Goal: Information Seeking & Learning: Learn about a topic

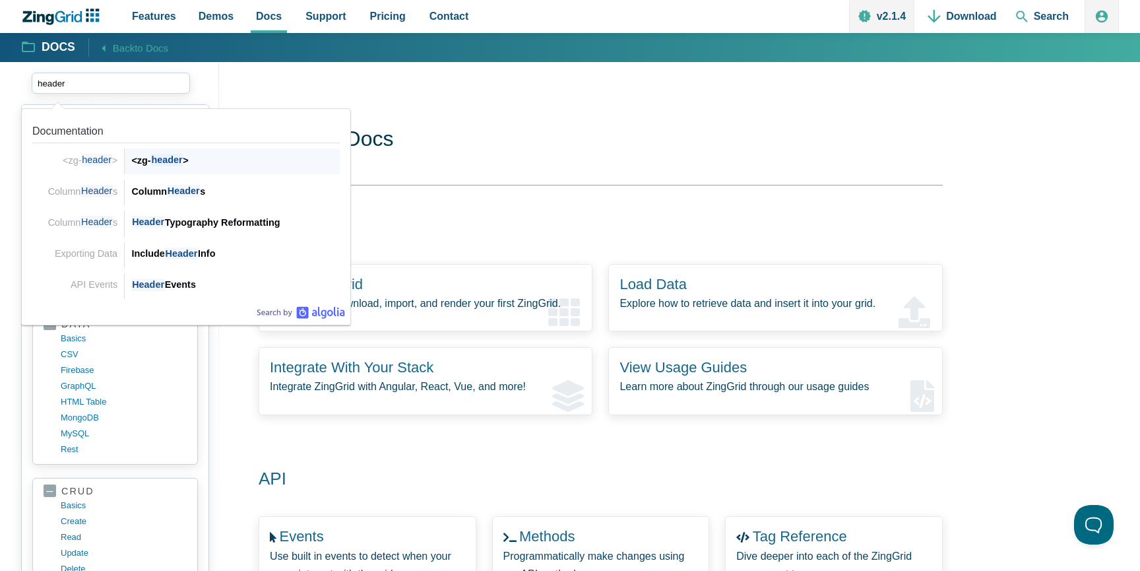
click at [189, 169] on div "<zg- header > <zg- header >" at bounding box center [232, 161] width 215 height 26
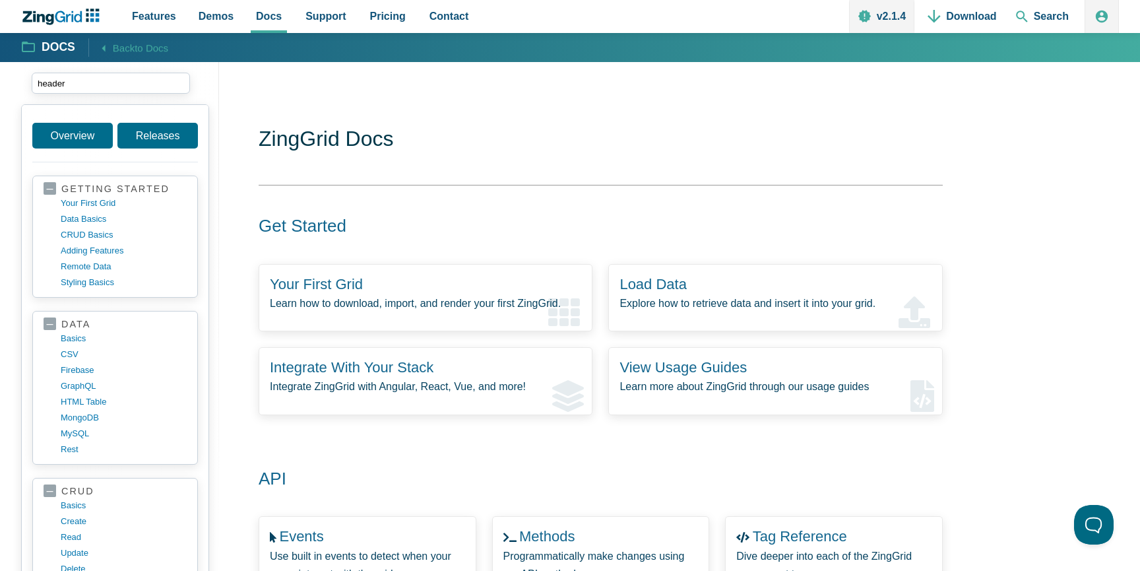
type input "header"
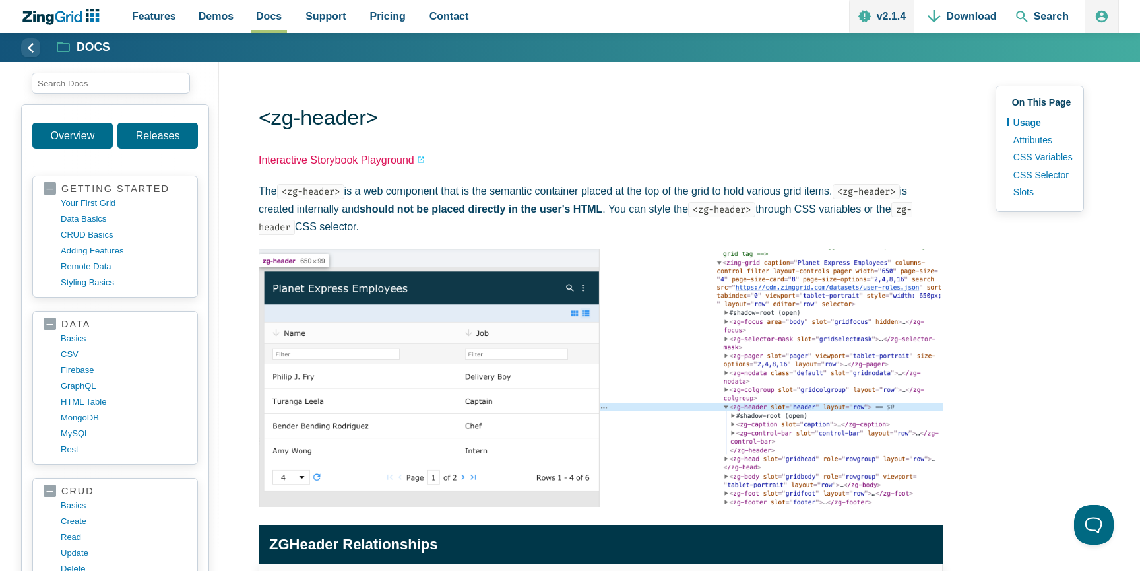
click at [359, 158] on link "Interactive Storybook Playground" at bounding box center [342, 160] width 166 height 18
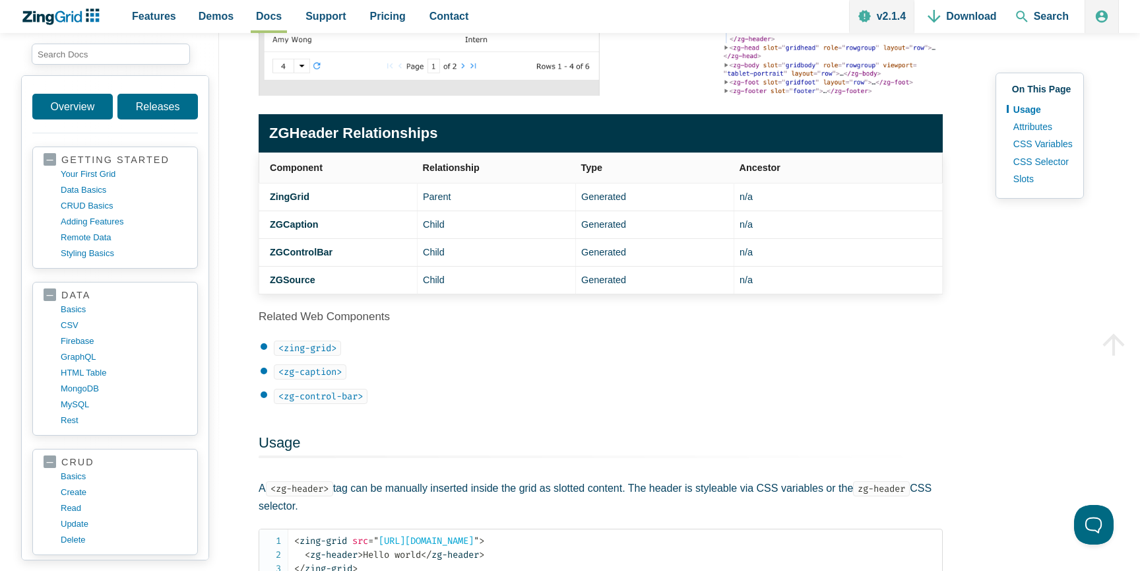
scroll to position [412, 0]
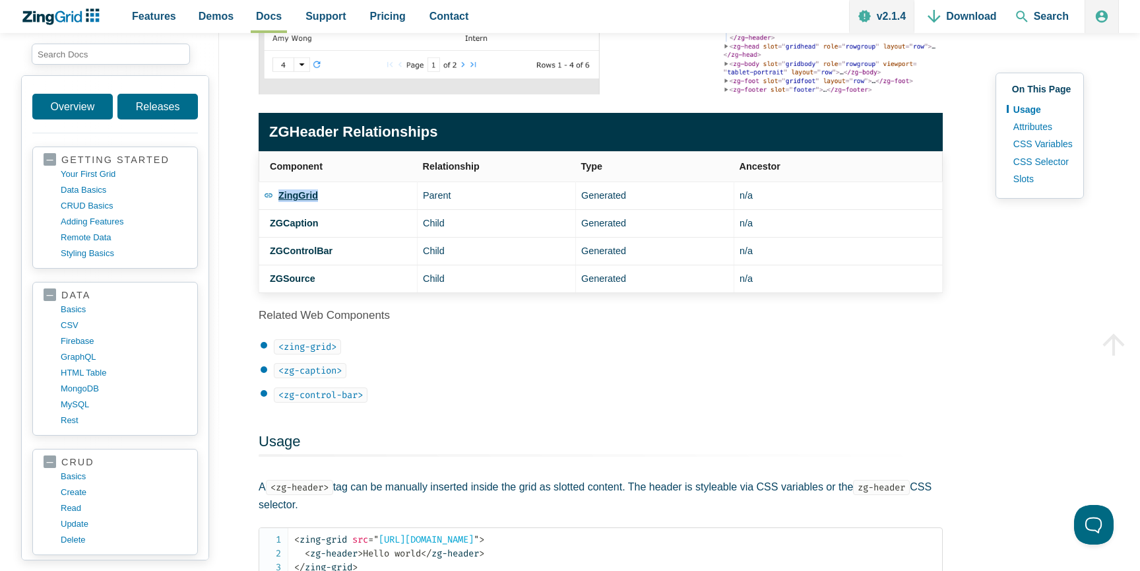
click at [297, 199] on strong "ZingGrid" at bounding box center [298, 195] width 40 height 11
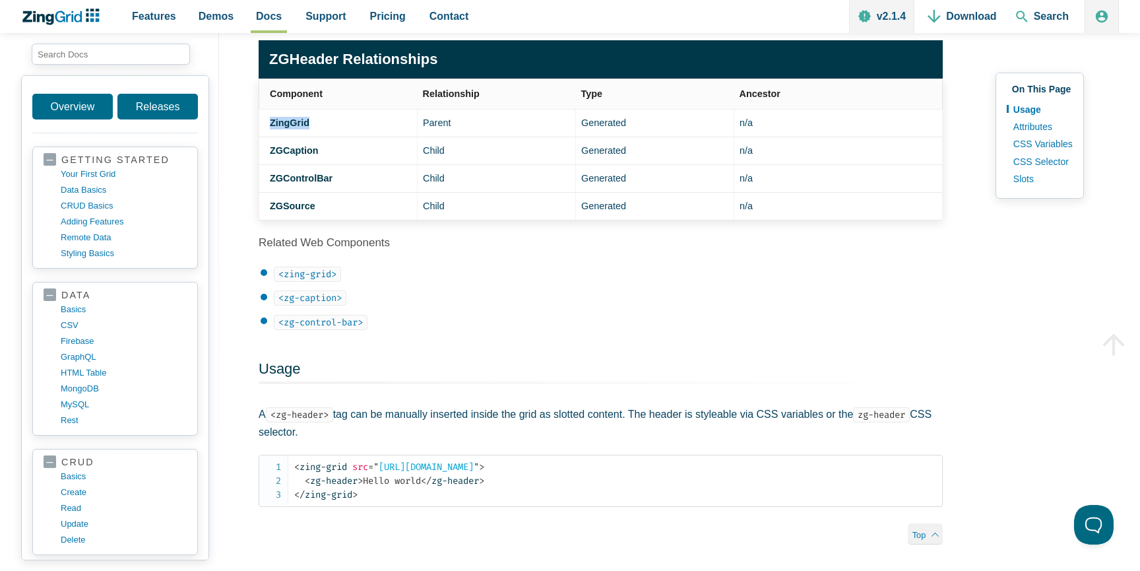
scroll to position [320, 0]
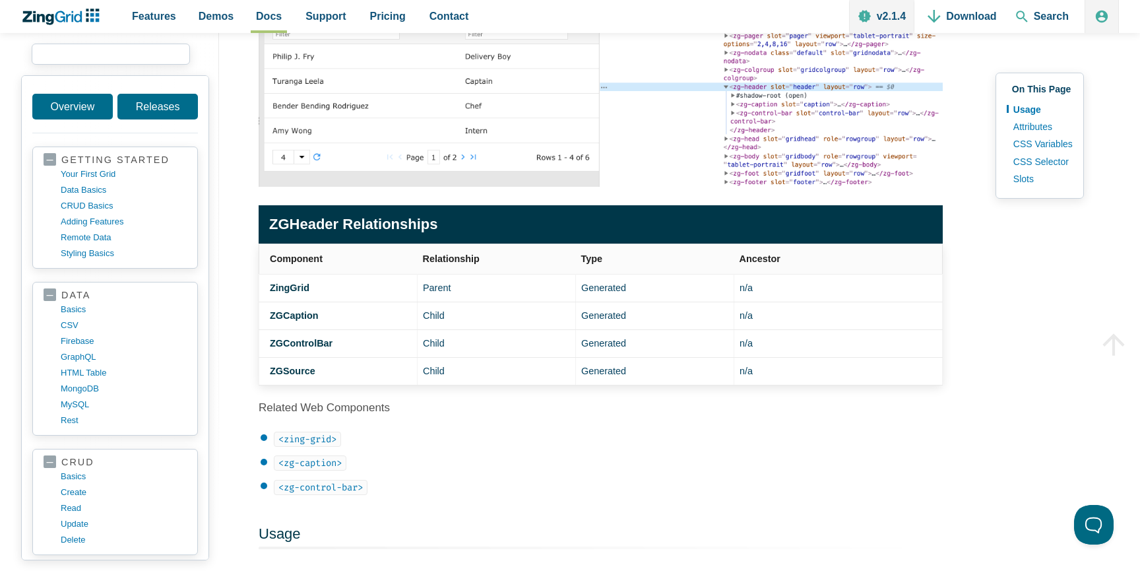
click at [121, 54] on input "search input" at bounding box center [111, 54] width 158 height 21
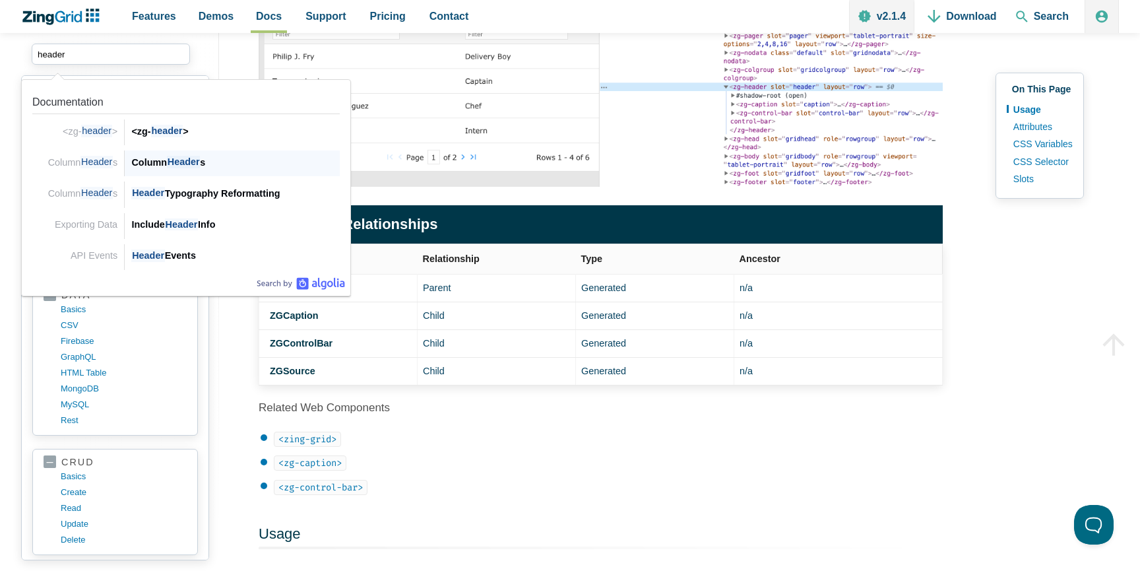
click at [208, 164] on div "Column Header s" at bounding box center [235, 162] width 208 height 16
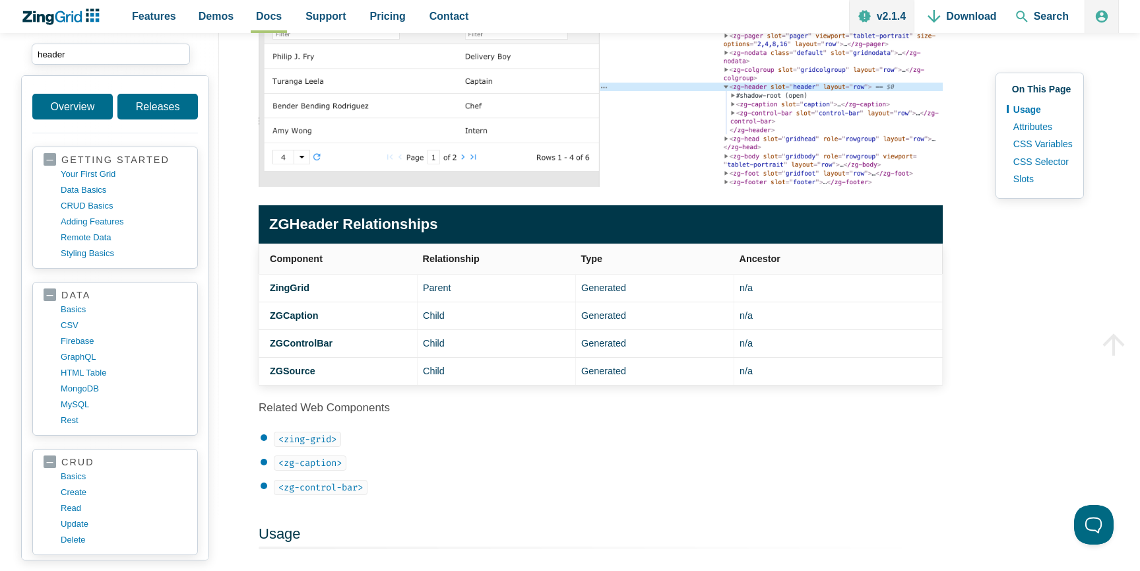
type input "header"
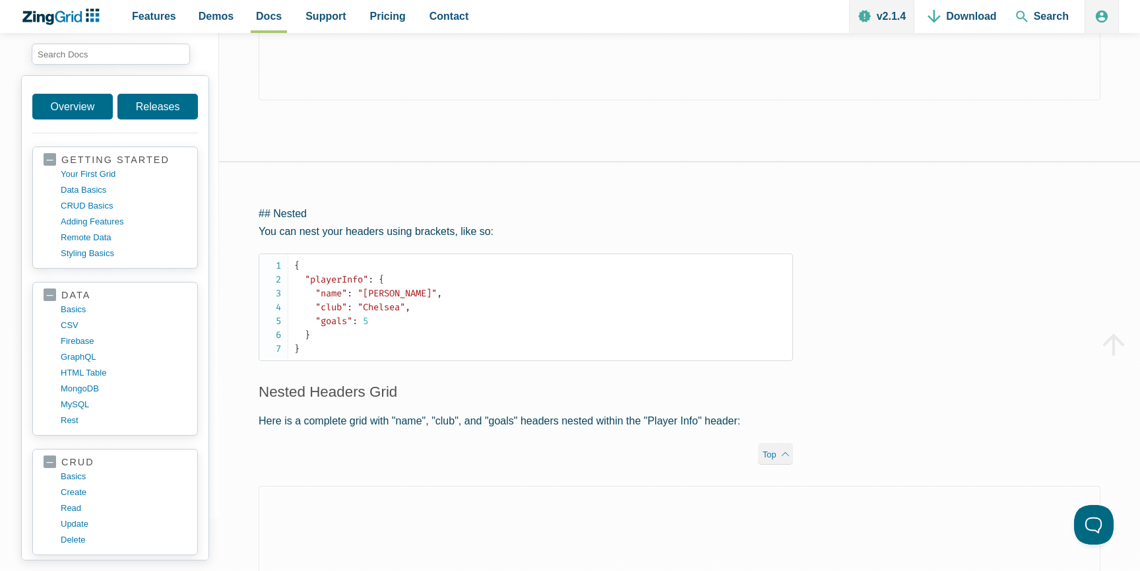
scroll to position [1872, 0]
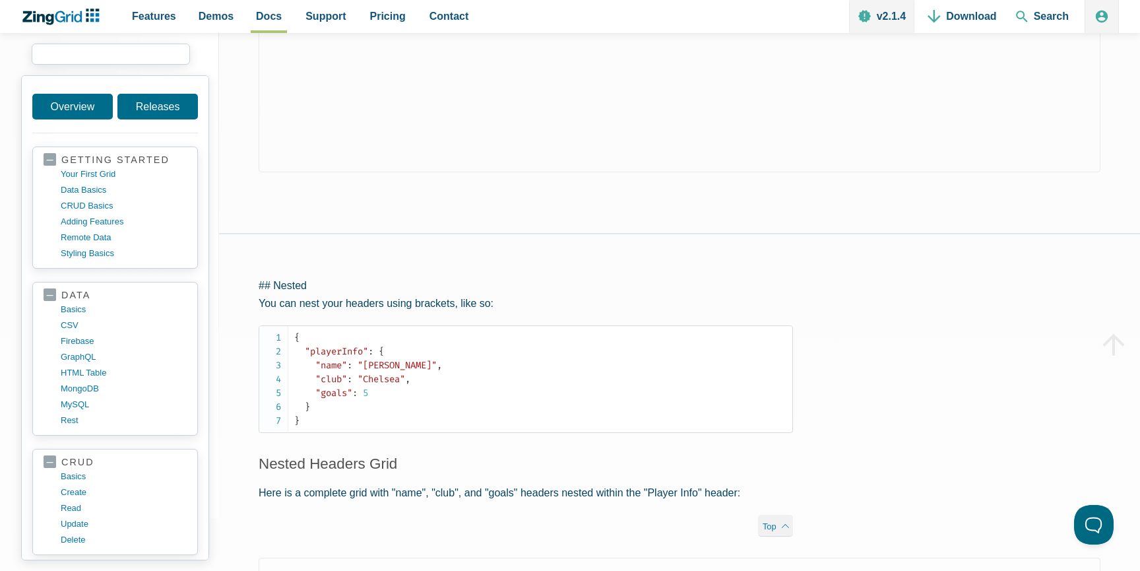
click at [150, 51] on input "search input" at bounding box center [111, 54] width 158 height 21
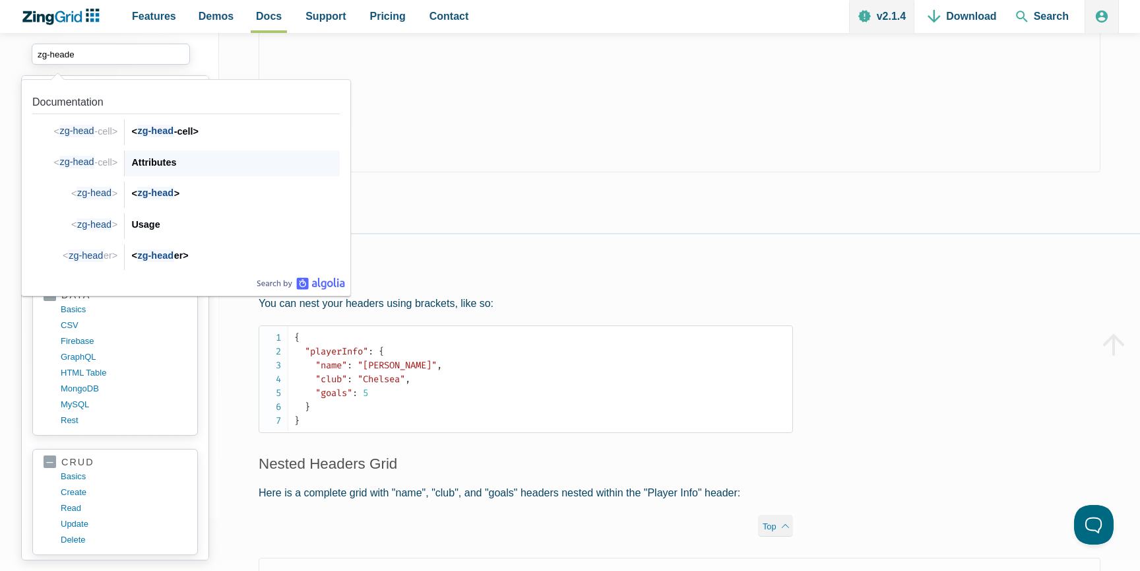
type input "zg-header"
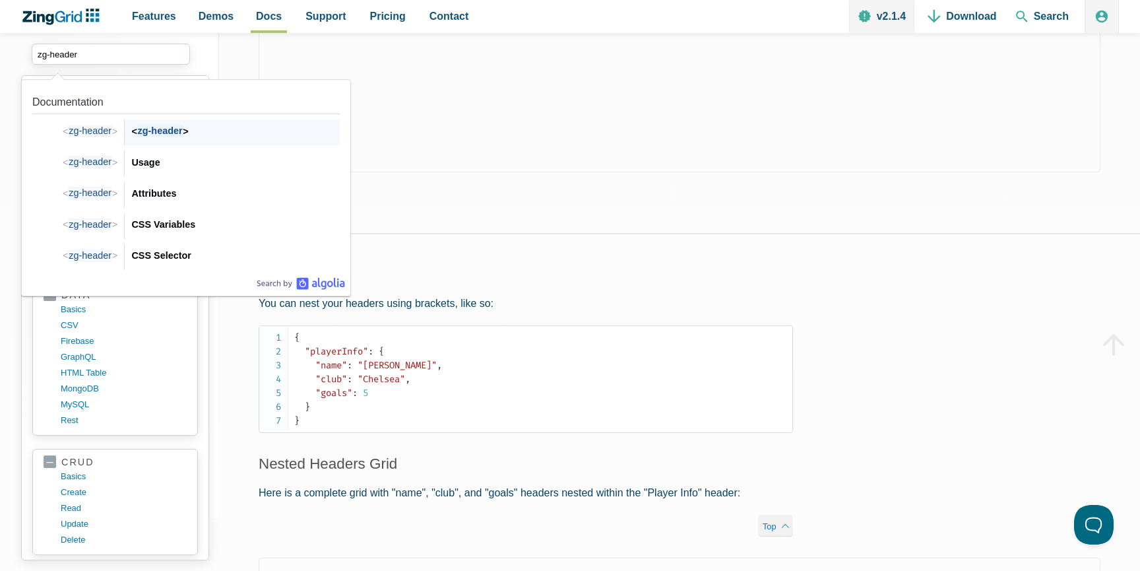
click at [195, 130] on div "< zg-header >" at bounding box center [235, 131] width 208 height 16
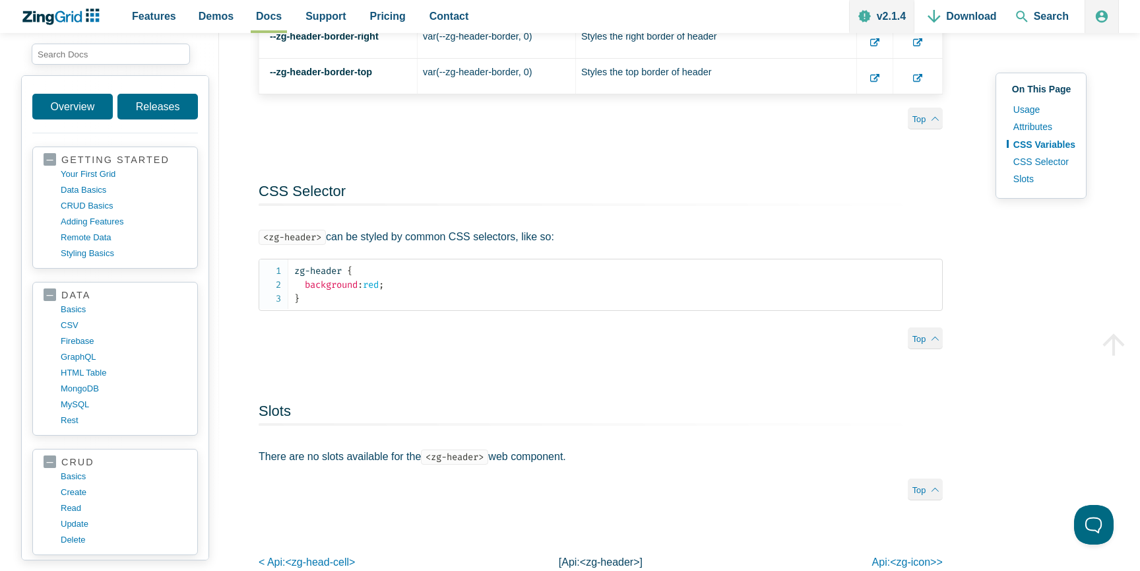
scroll to position [1652, 0]
click at [99, 55] on input "search input" at bounding box center [111, 54] width 158 height 21
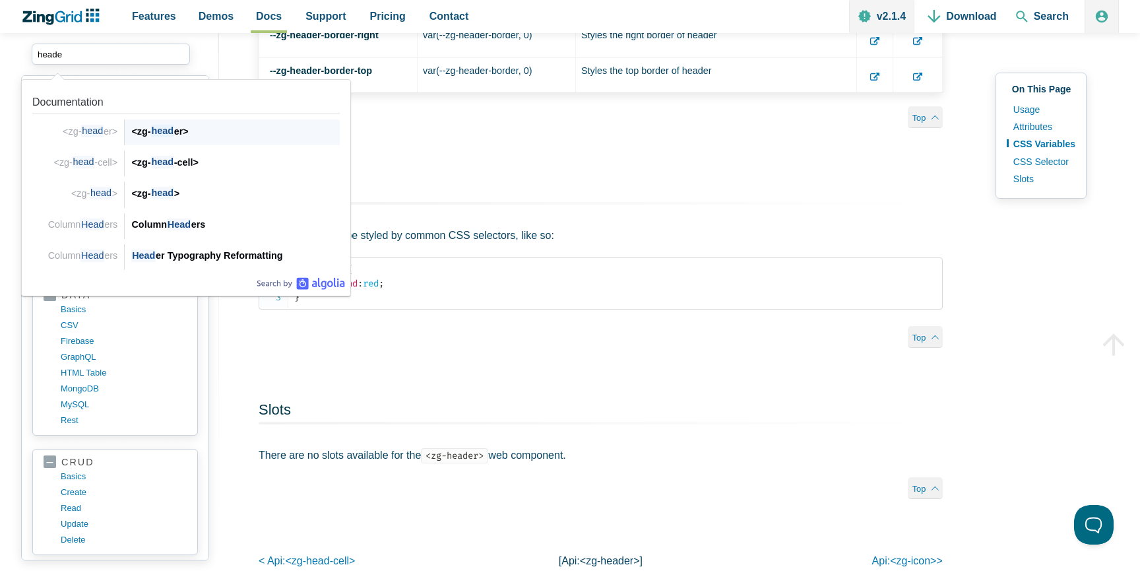
type input "header"
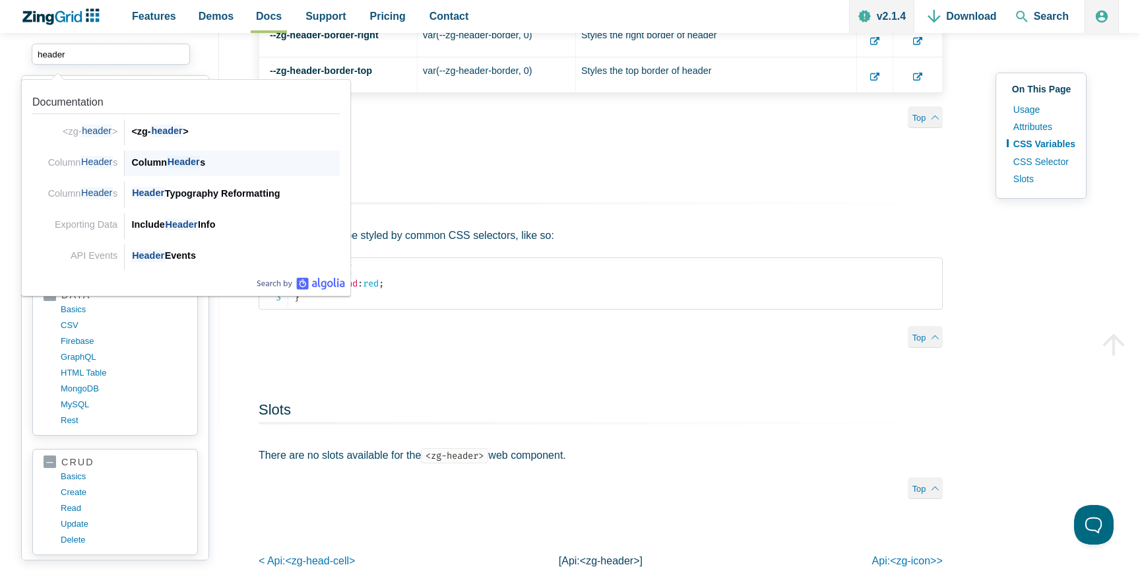
click at [207, 159] on div "Column Header s" at bounding box center [235, 162] width 208 height 16
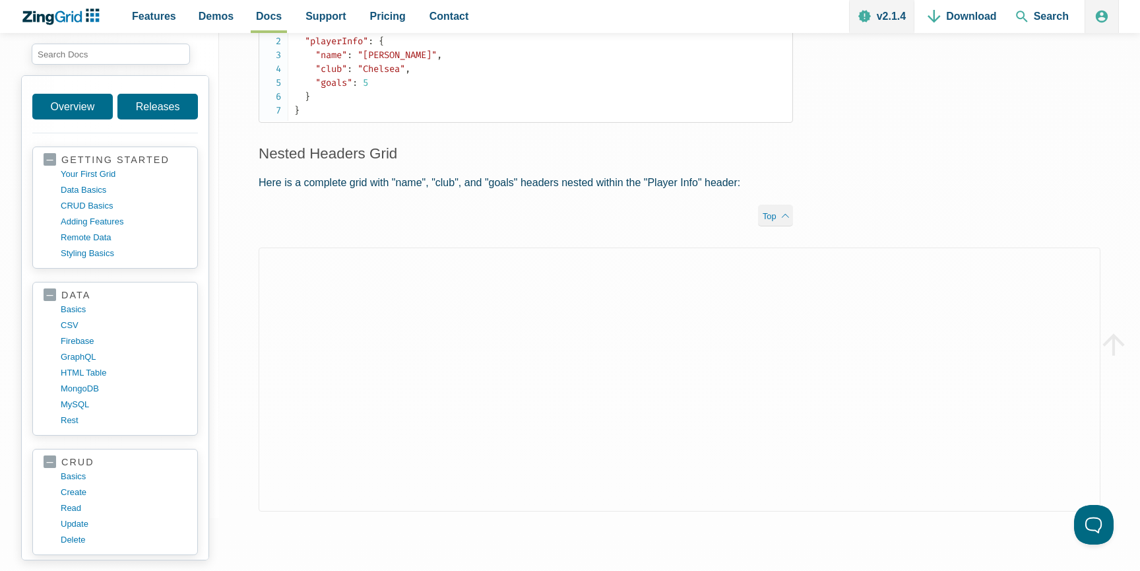
scroll to position [2241, 0]
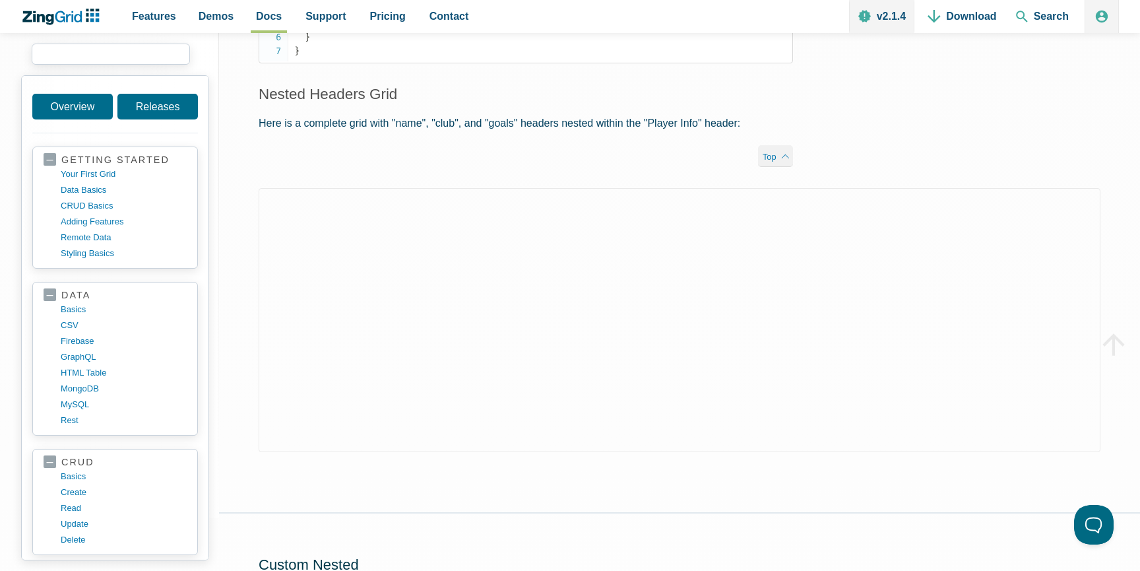
click at [101, 51] on input "search input" at bounding box center [111, 54] width 158 height 21
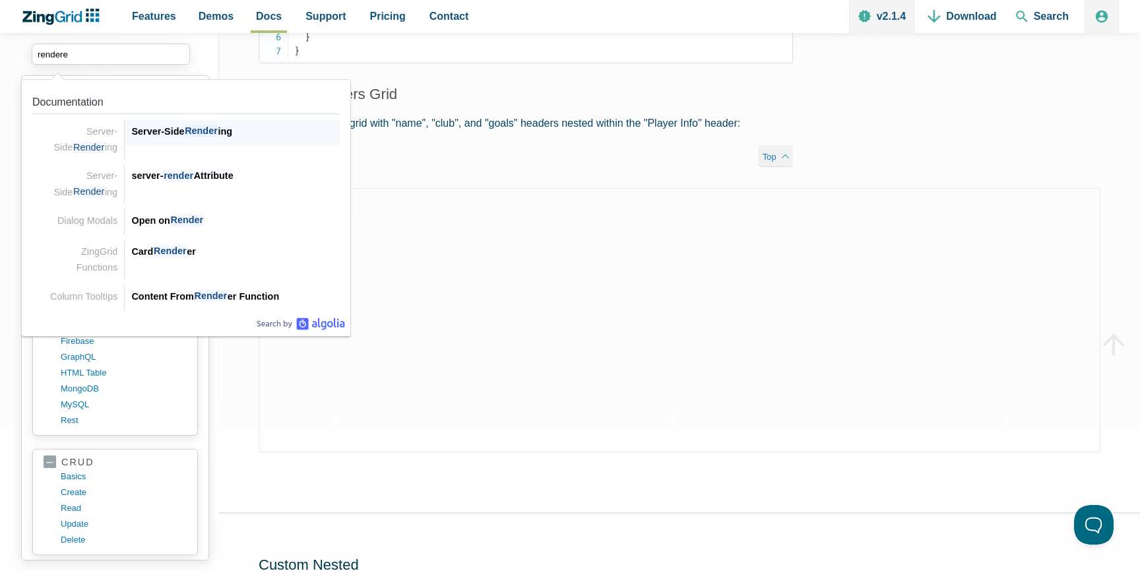
type input "renderer"
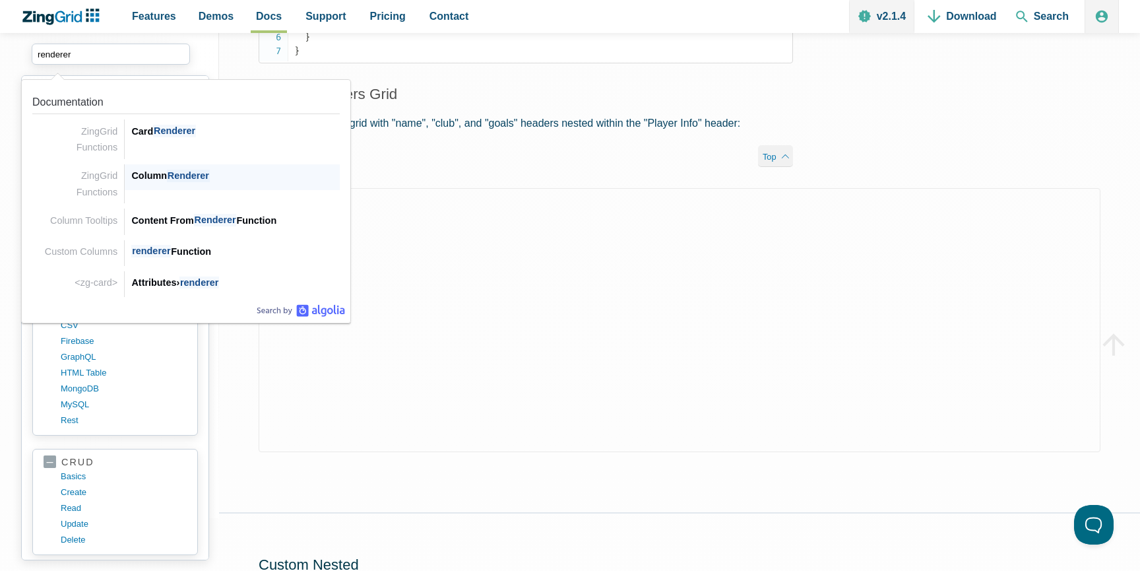
click at [197, 172] on span "Renderer" at bounding box center [188, 176] width 43 height 13
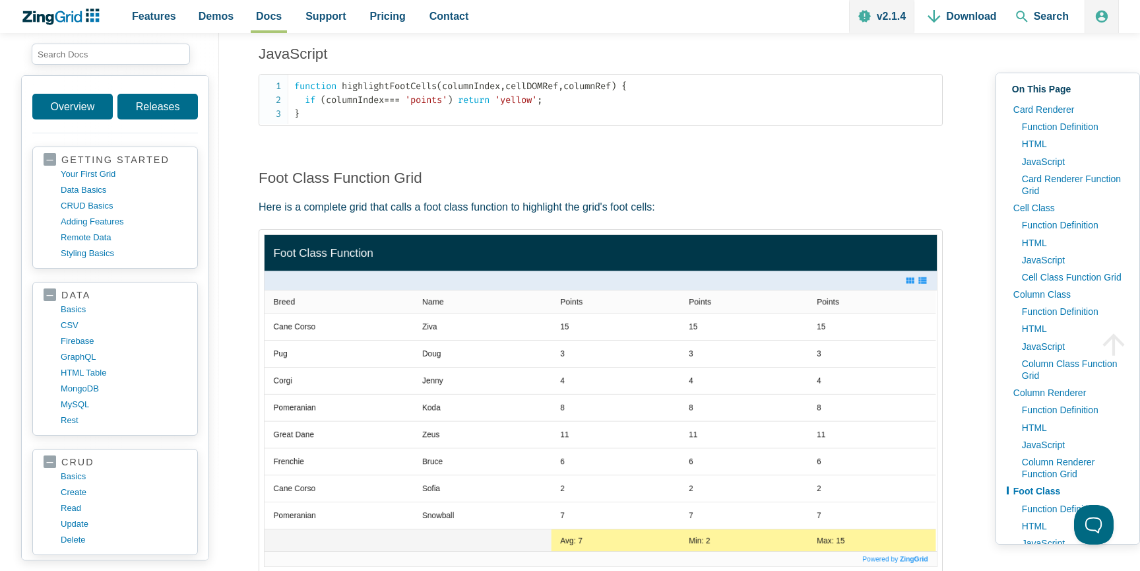
scroll to position [5289, 0]
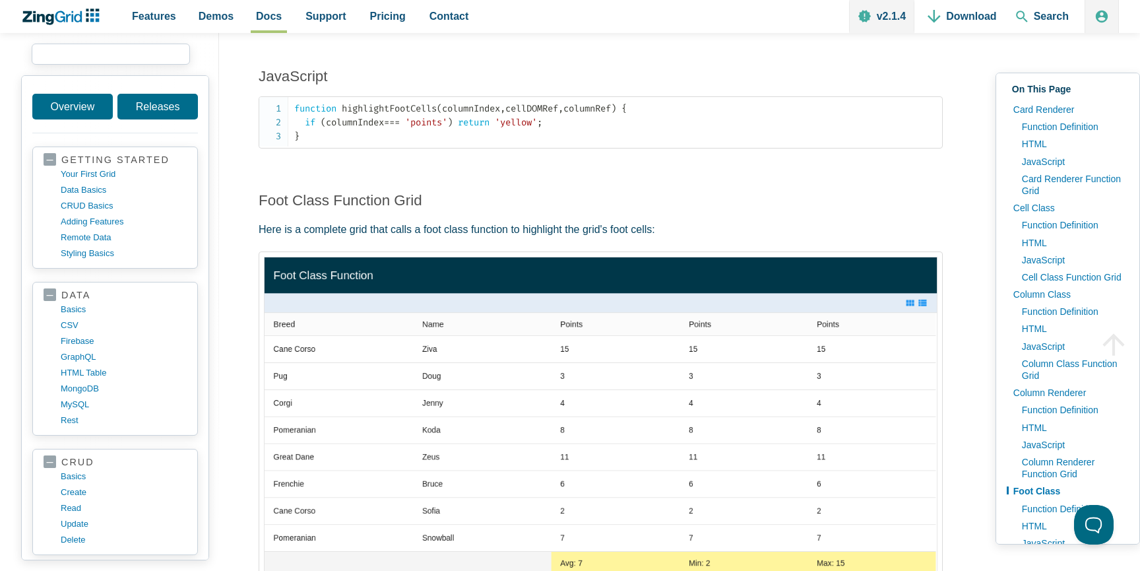
click at [125, 52] on input "search input" at bounding box center [111, 54] width 158 height 21
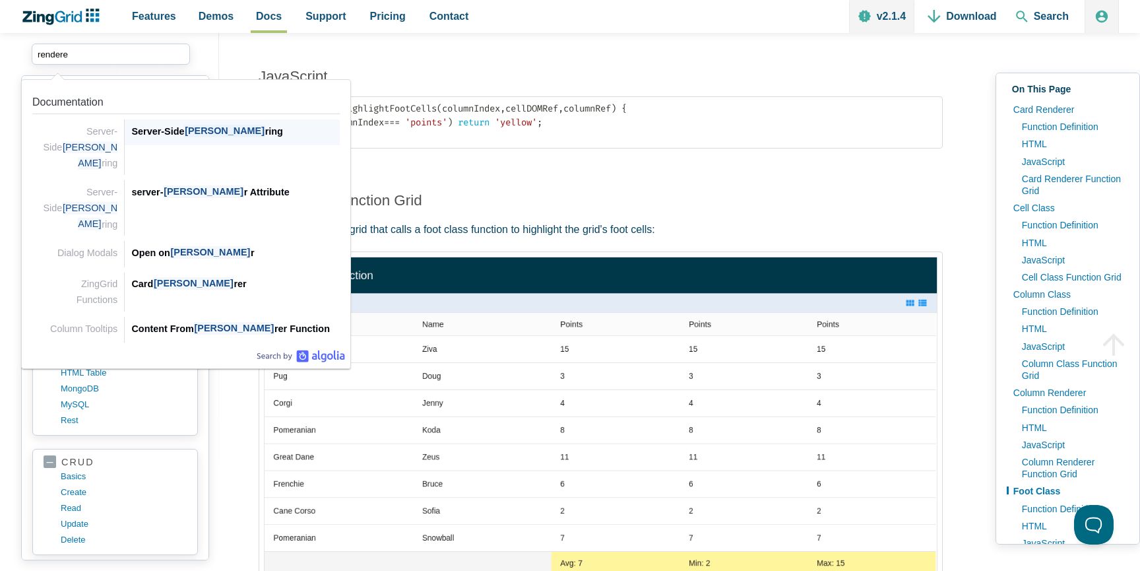
type input "renderer"
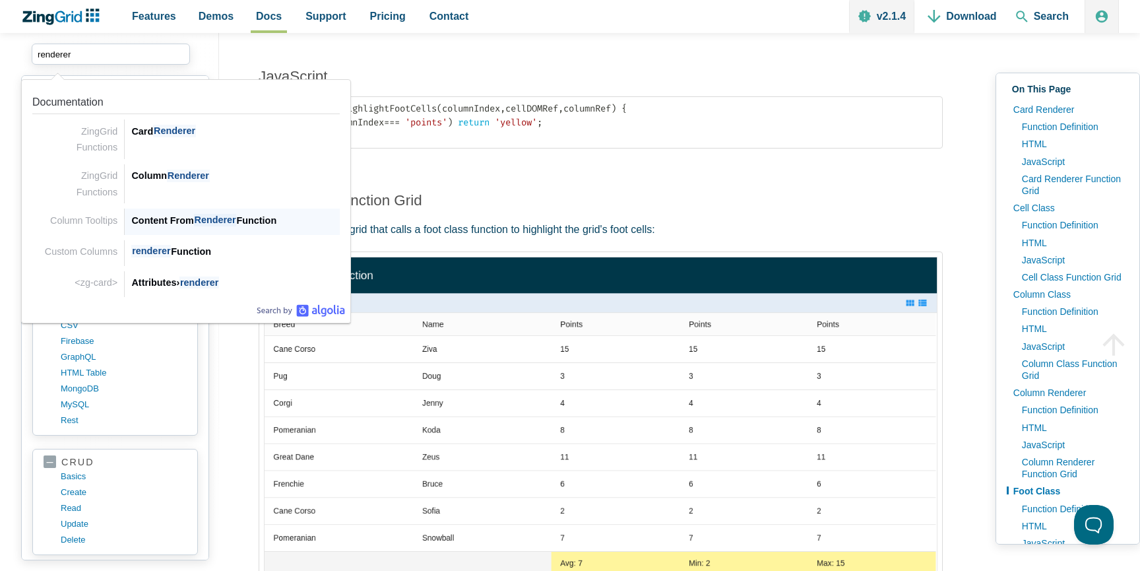
click at [226, 223] on span "Renderer" at bounding box center [215, 220] width 43 height 13
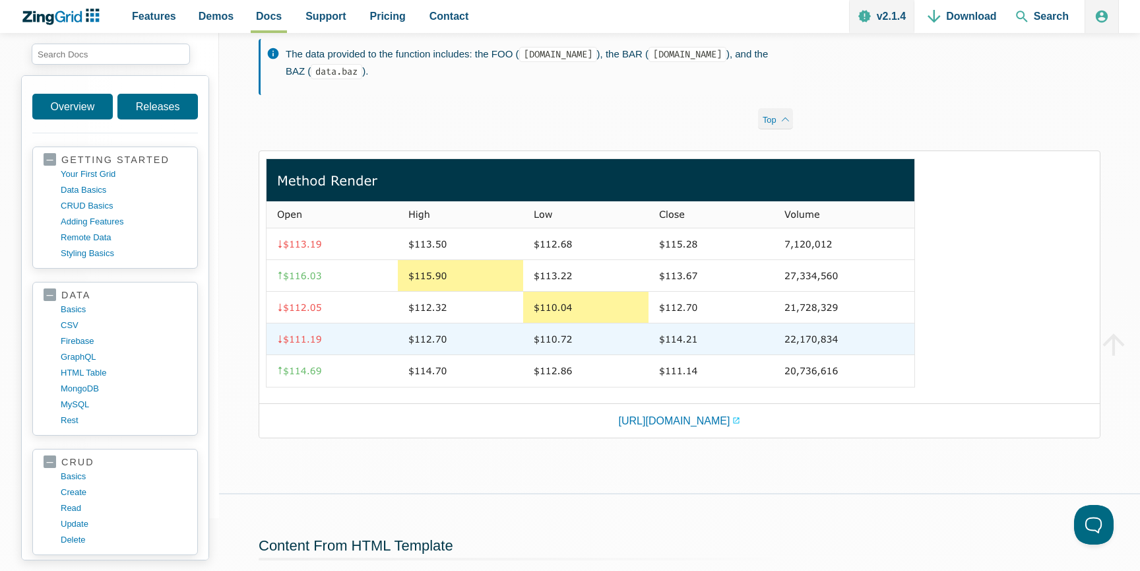
scroll to position [1444, 0]
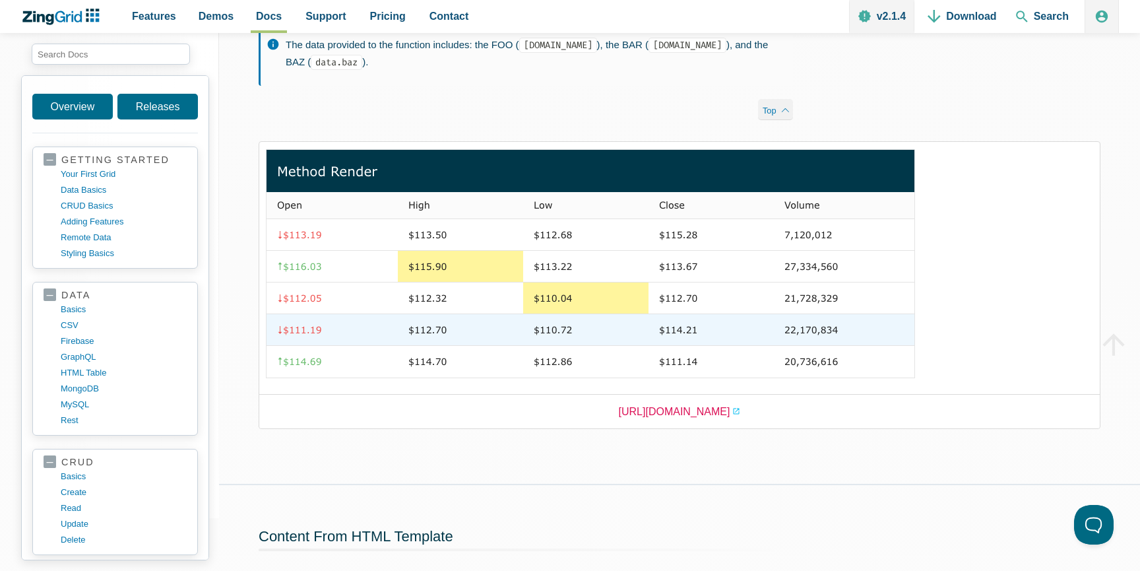
click at [650, 420] on link "https://app.zingsoft.com/demos/embed/IS6Q1HGM" at bounding box center [680, 411] width 122 height 18
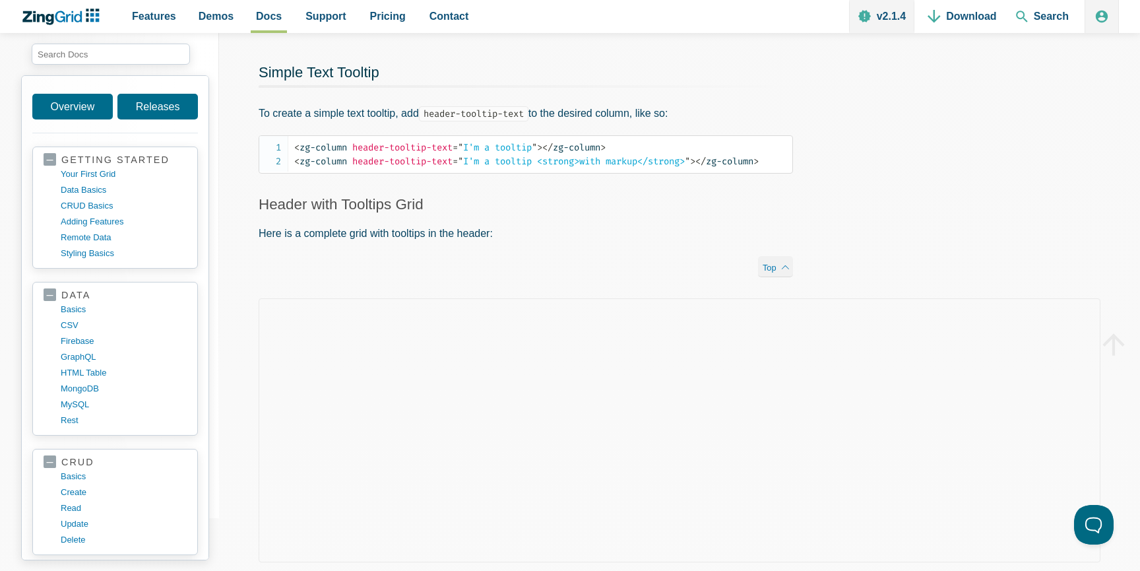
scroll to position [0, 0]
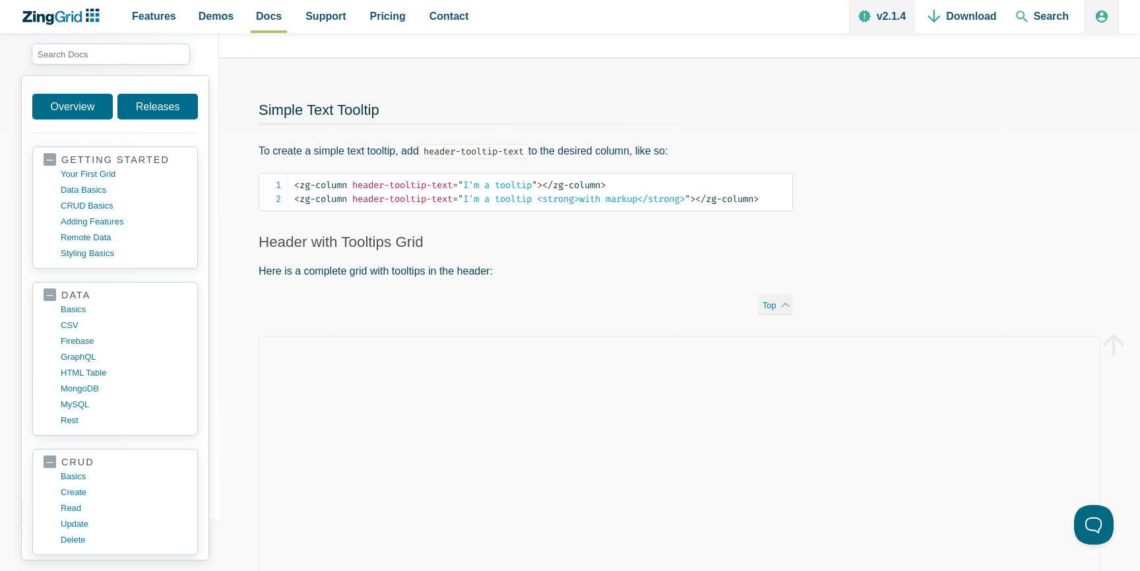
scroll to position [290, 0]
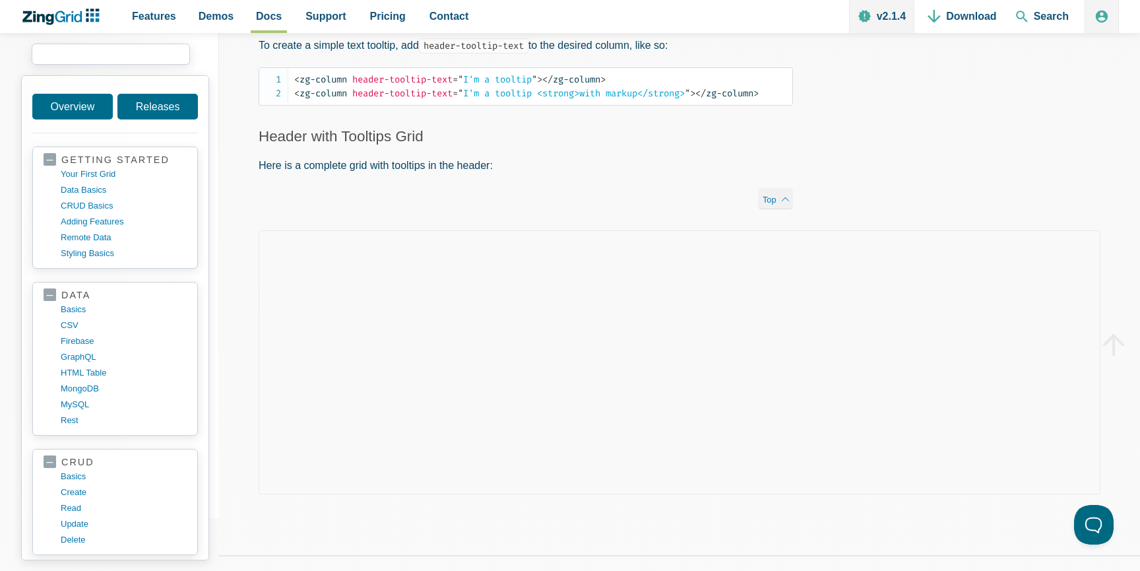
click at [141, 53] on input "search input" at bounding box center [111, 54] width 158 height 21
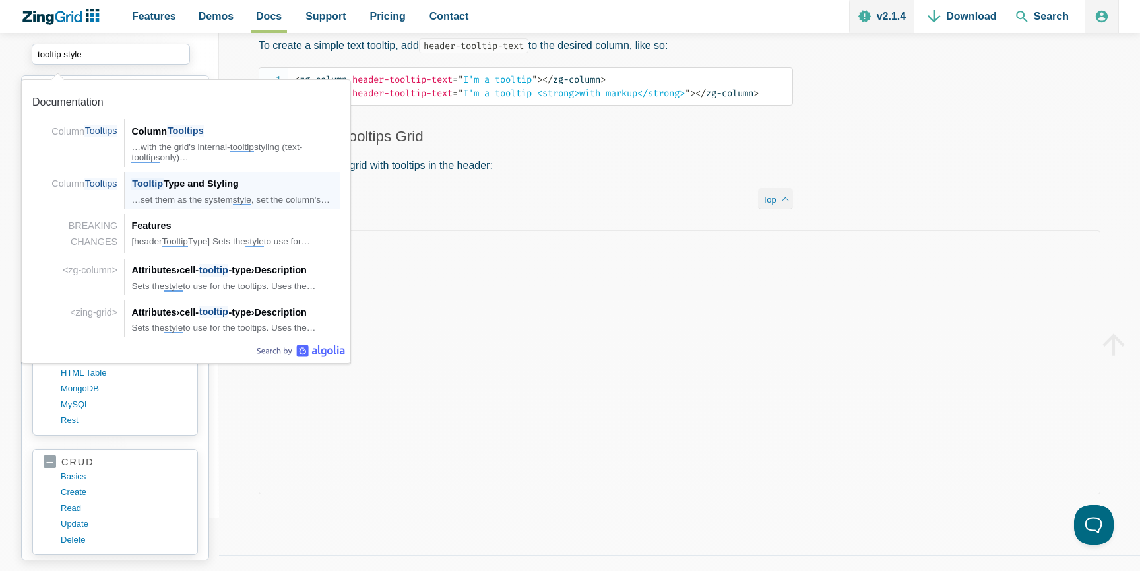
click at [222, 185] on div "Tooltip Type and Styling" at bounding box center [235, 183] width 208 height 16
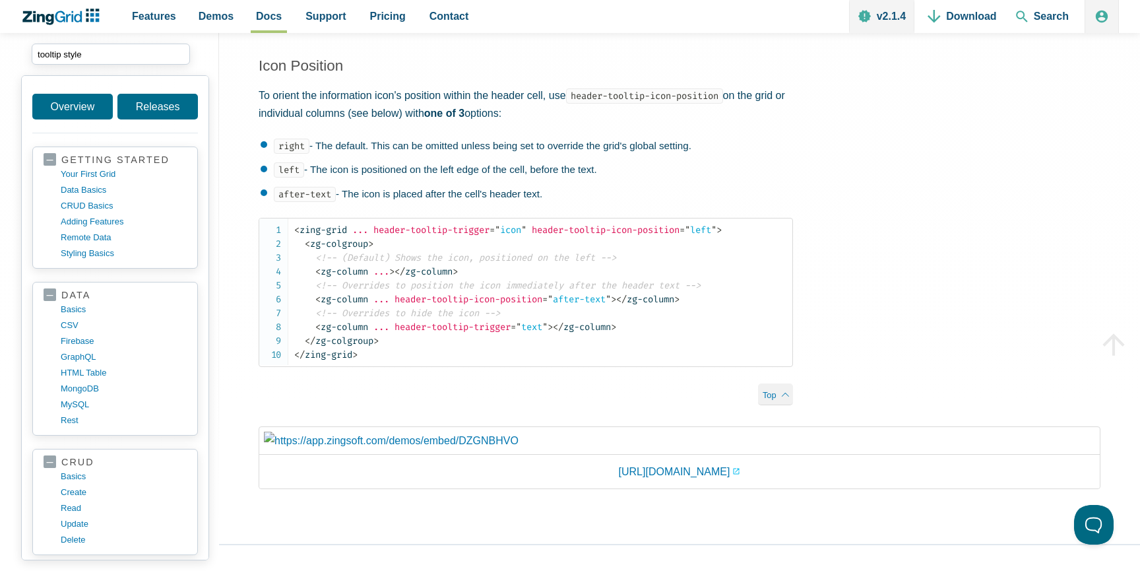
scroll to position [3028, 0]
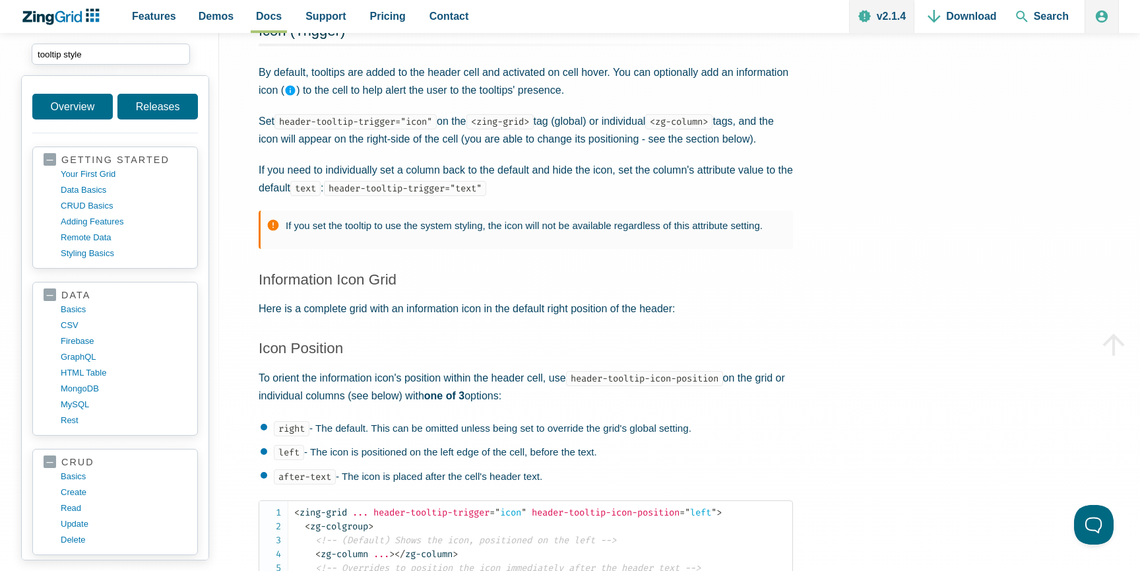
scroll to position [290, 0]
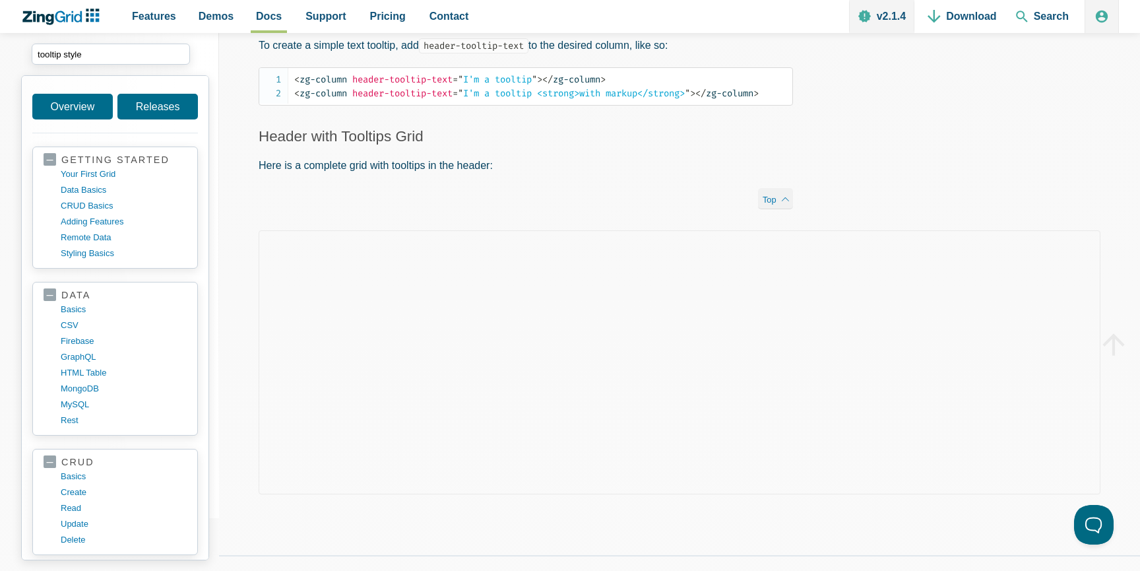
drag, startPoint x: 117, startPoint y: 55, endPoint x: 8, endPoint y: 55, distance: 109.5
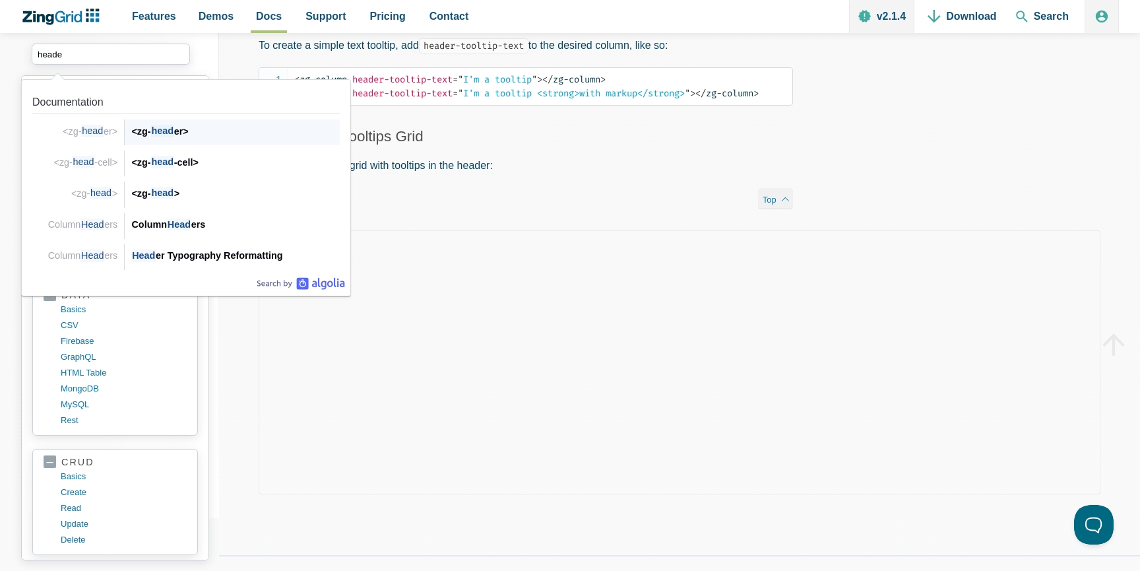
type input "header"
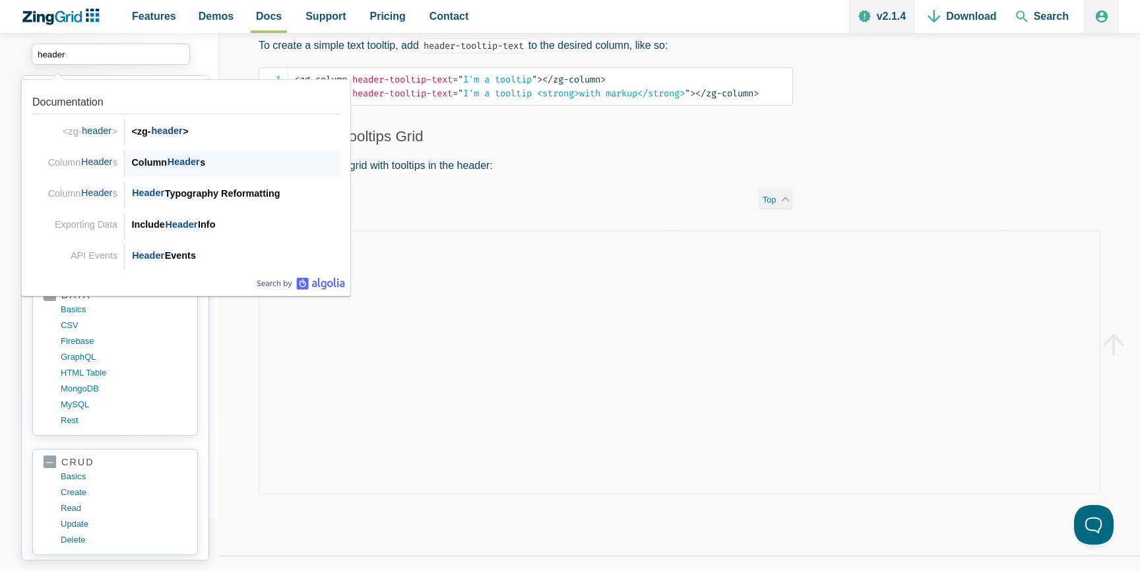
click at [202, 160] on div "Column Header s" at bounding box center [235, 162] width 208 height 16
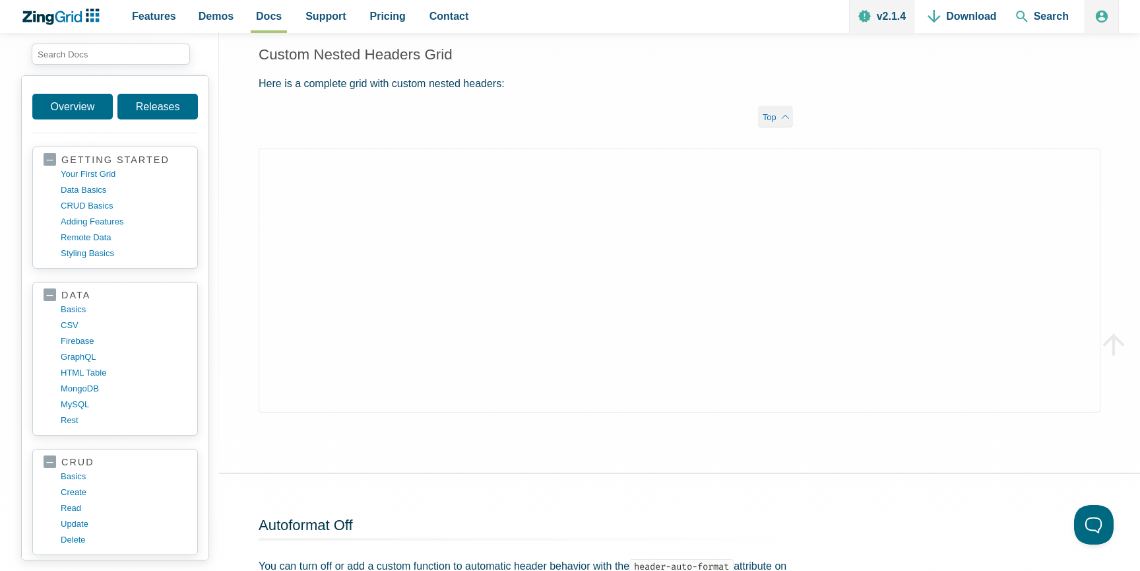
scroll to position [3072, 0]
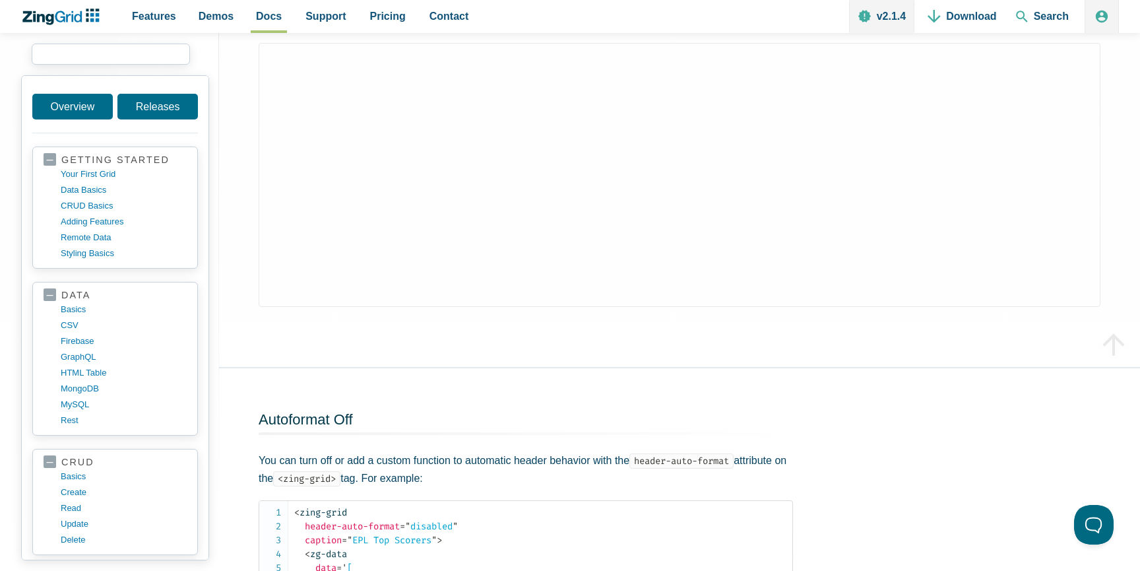
click at [140, 56] on input "search input" at bounding box center [111, 54] width 158 height 21
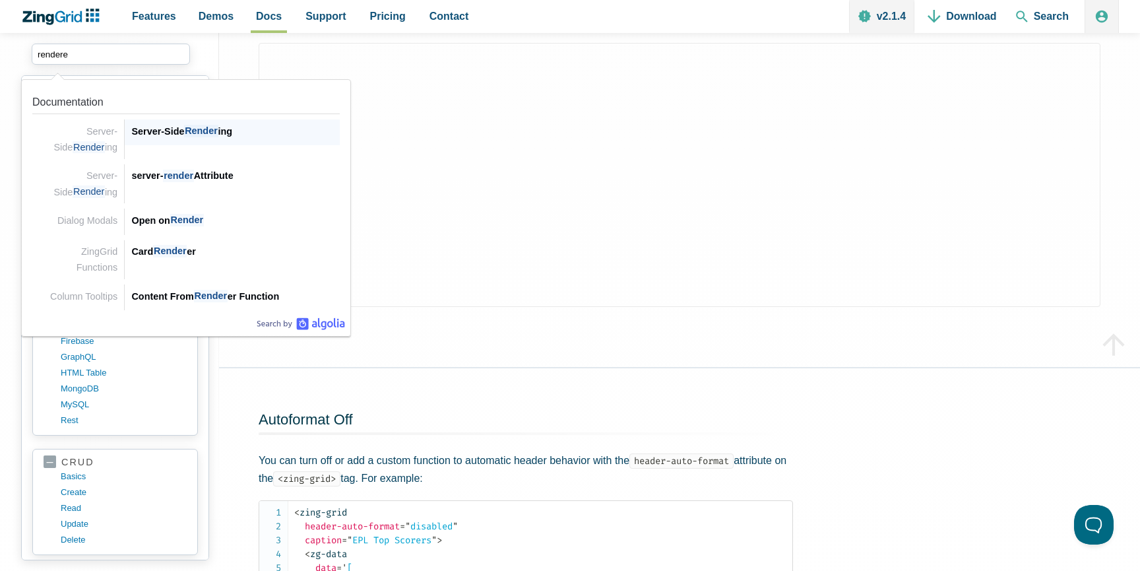
type input "renderer"
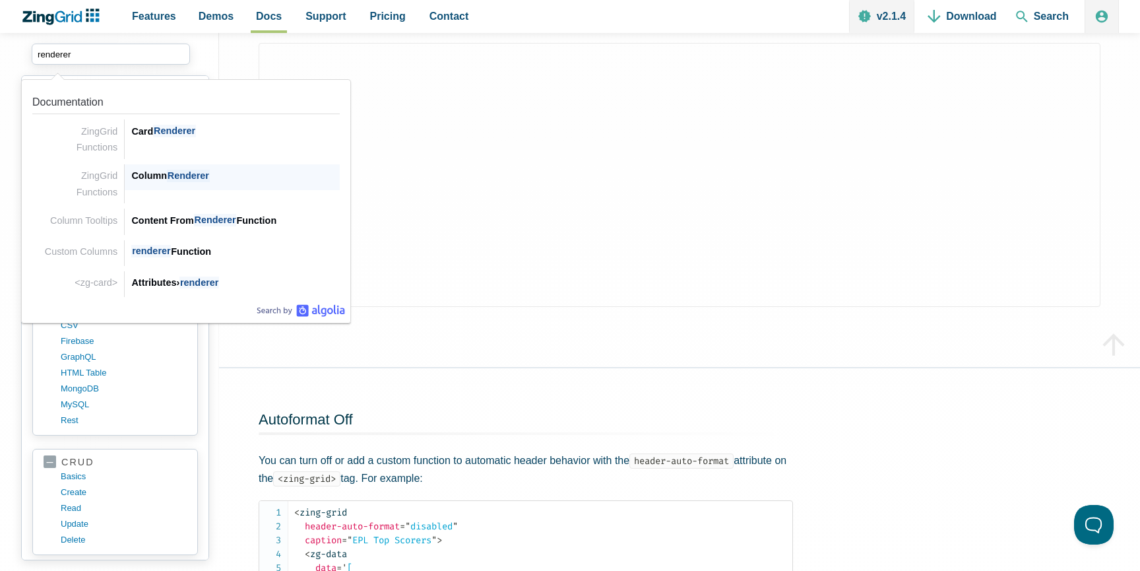
click at [199, 172] on span "Renderer" at bounding box center [188, 176] width 43 height 13
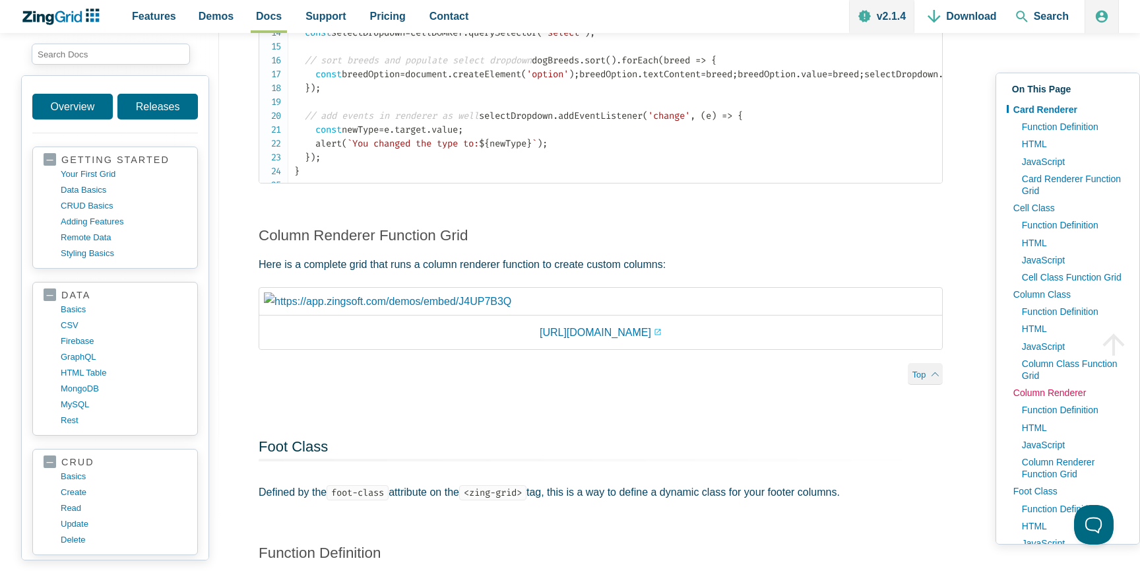
click at [1026, 395] on link "Column Renderer" at bounding box center [1068, 392] width 122 height 17
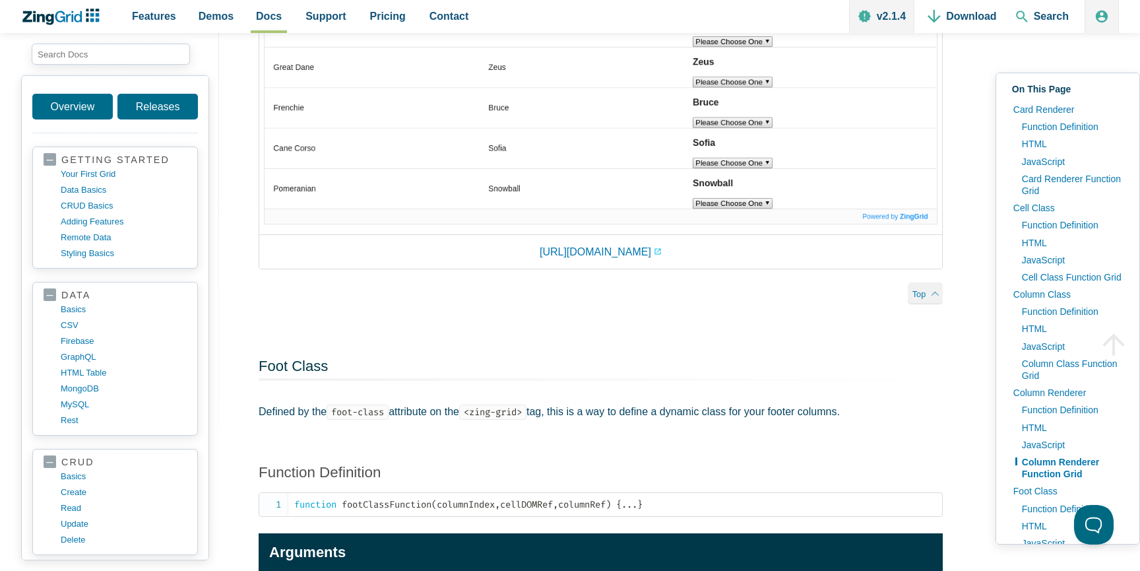
scroll to position [4530, 0]
